Goal: Download file/media

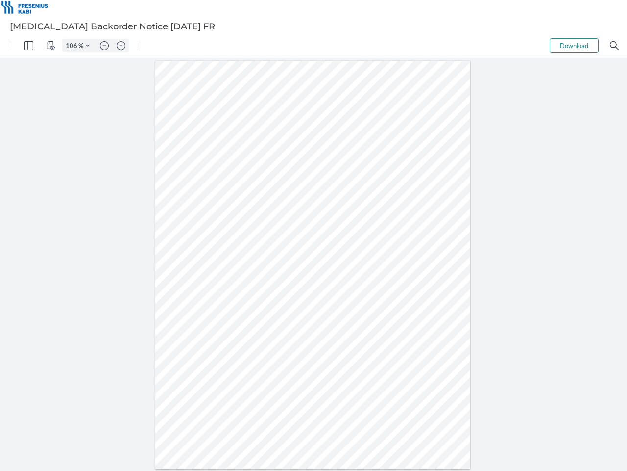
click at [29, 46] on img "Panel" at bounding box center [29, 45] width 9 height 9
click at [50, 46] on img "View Controls" at bounding box center [50, 45] width 9 height 9
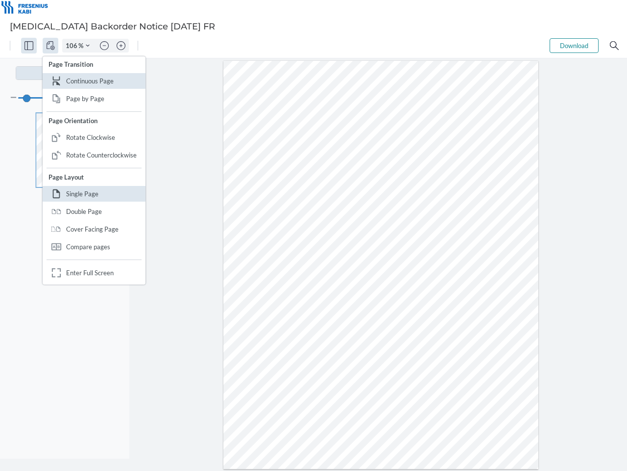
click at [73, 46] on input "106" at bounding box center [71, 45] width 16 height 9
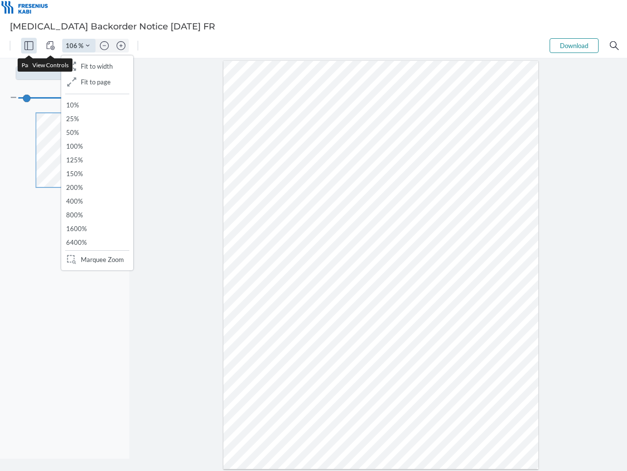
click at [88, 46] on img "Zoom Controls" at bounding box center [88, 46] width 4 height 4
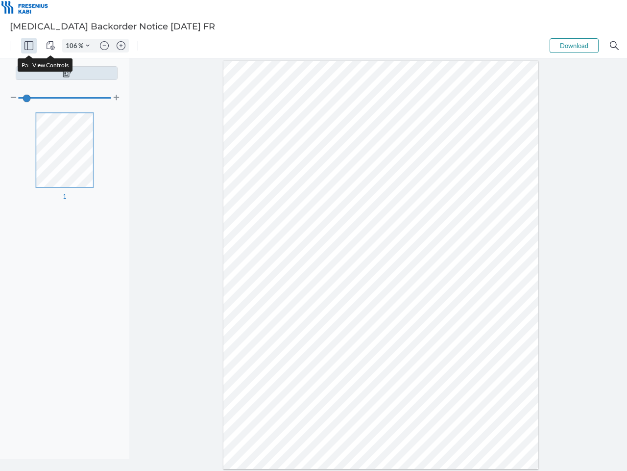
click at [104, 46] on img "Zoom out" at bounding box center [104, 45] width 9 height 9
click at [121, 46] on img "Zoom in" at bounding box center [121, 45] width 9 height 9
type input "106"
click at [575, 46] on button "Download" at bounding box center [574, 45] width 49 height 15
click at [615, 46] on img "Search" at bounding box center [614, 45] width 9 height 9
